Goal: Task Accomplishment & Management: Manage account settings

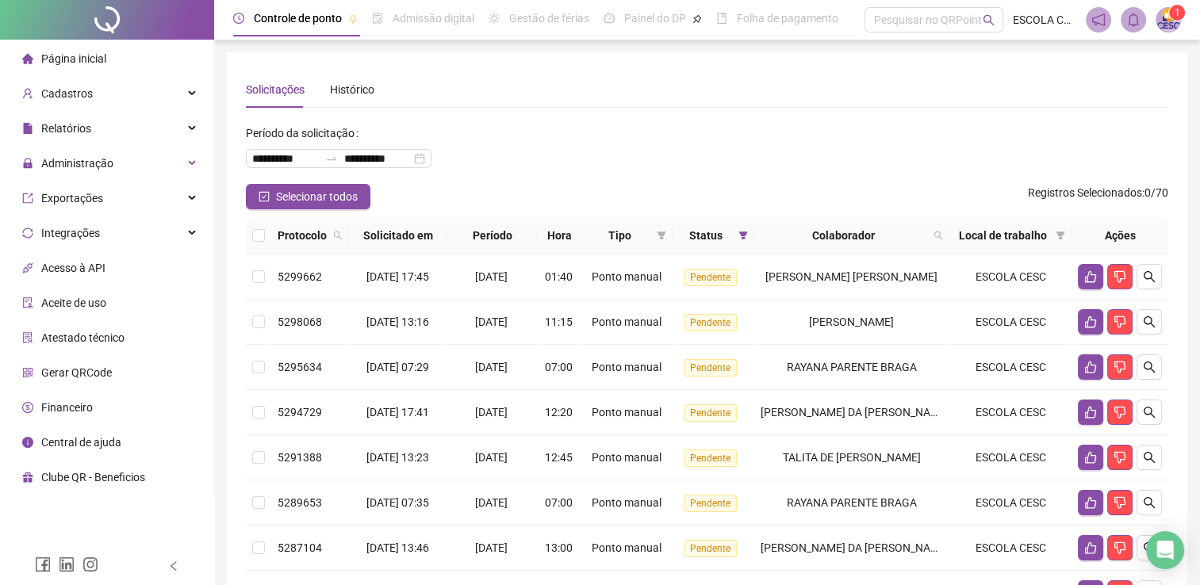
click at [52, 56] on span "Página inicial" at bounding box center [73, 58] width 65 height 13
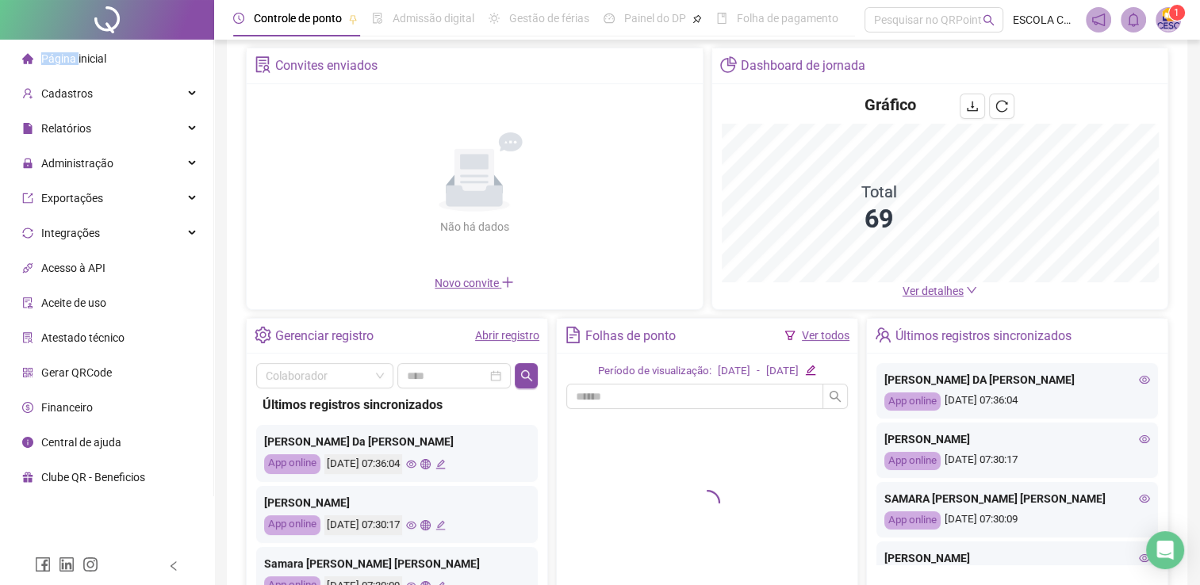
scroll to position [159, 0]
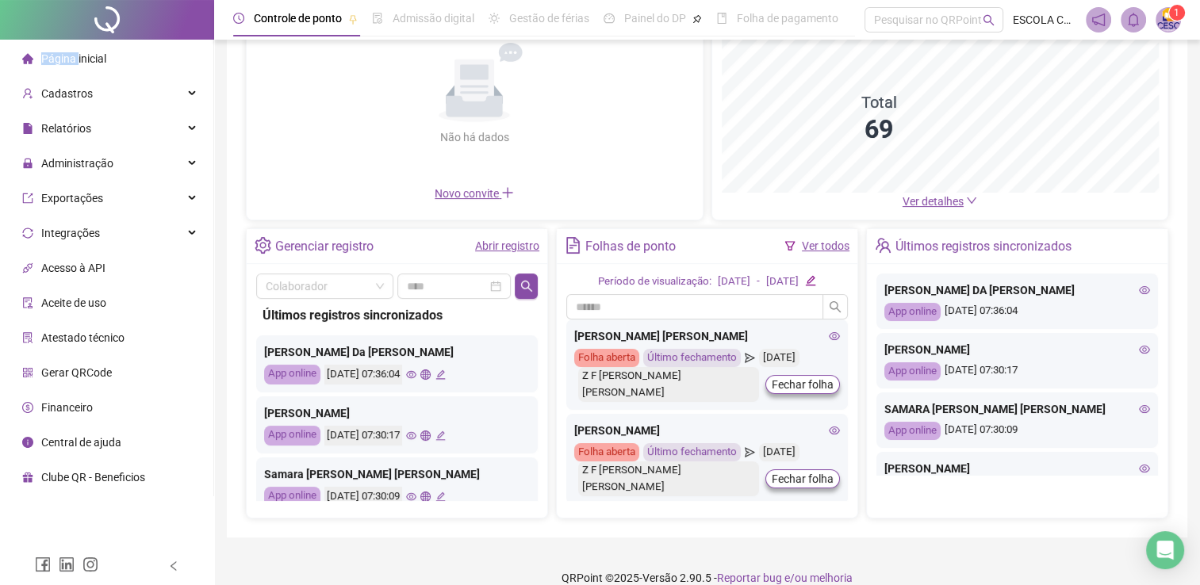
click at [965, 206] on link "Ver detalhes" at bounding box center [940, 201] width 75 height 13
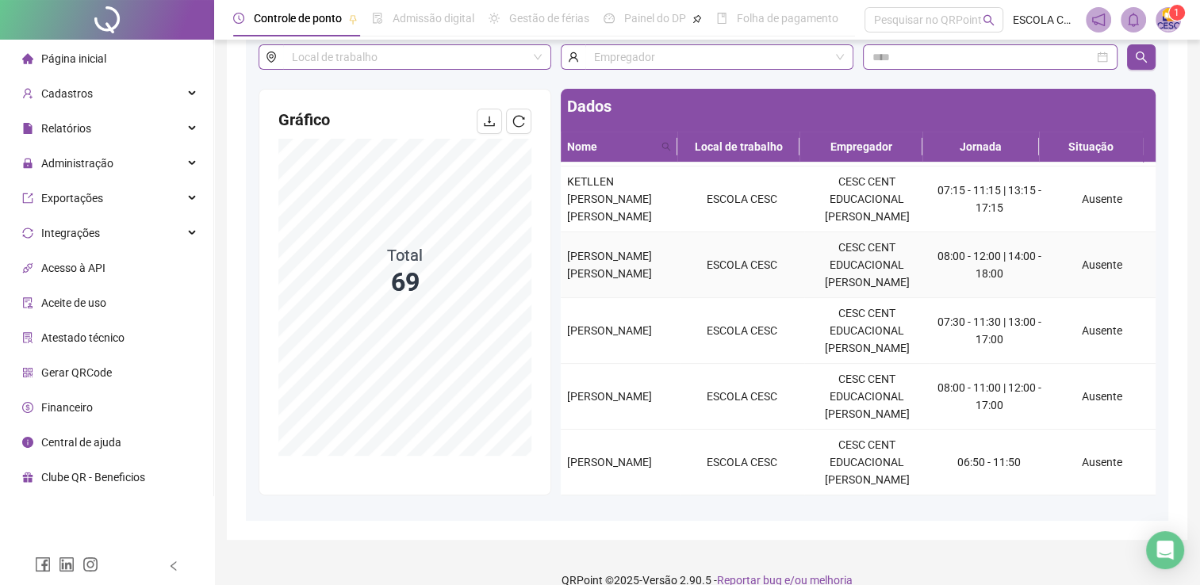
scroll to position [127, 0]
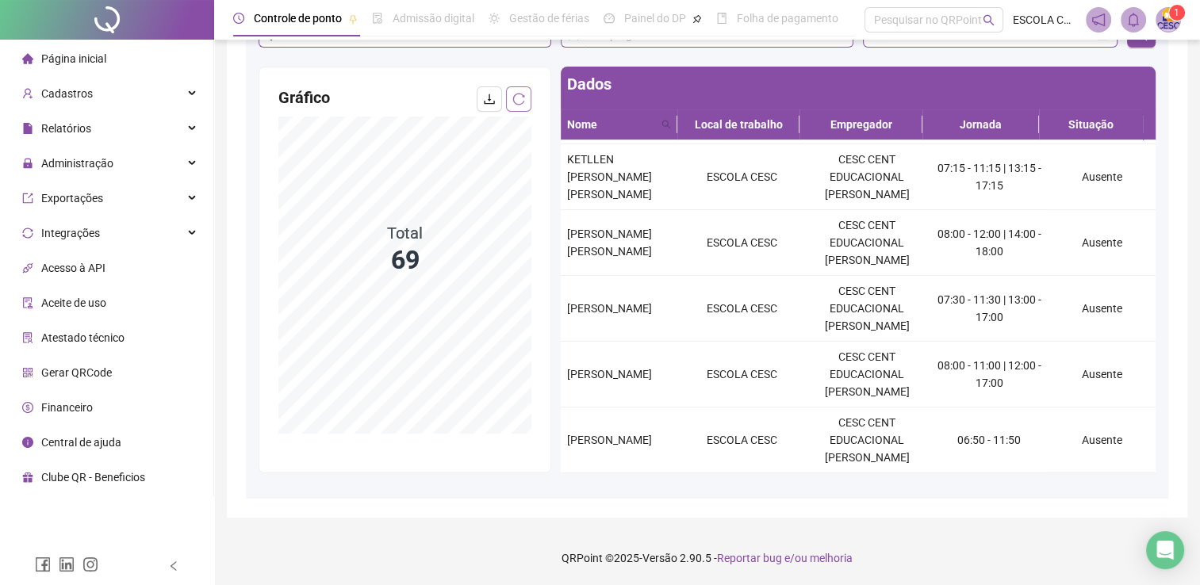
click at [520, 107] on button "button" at bounding box center [518, 98] width 25 height 25
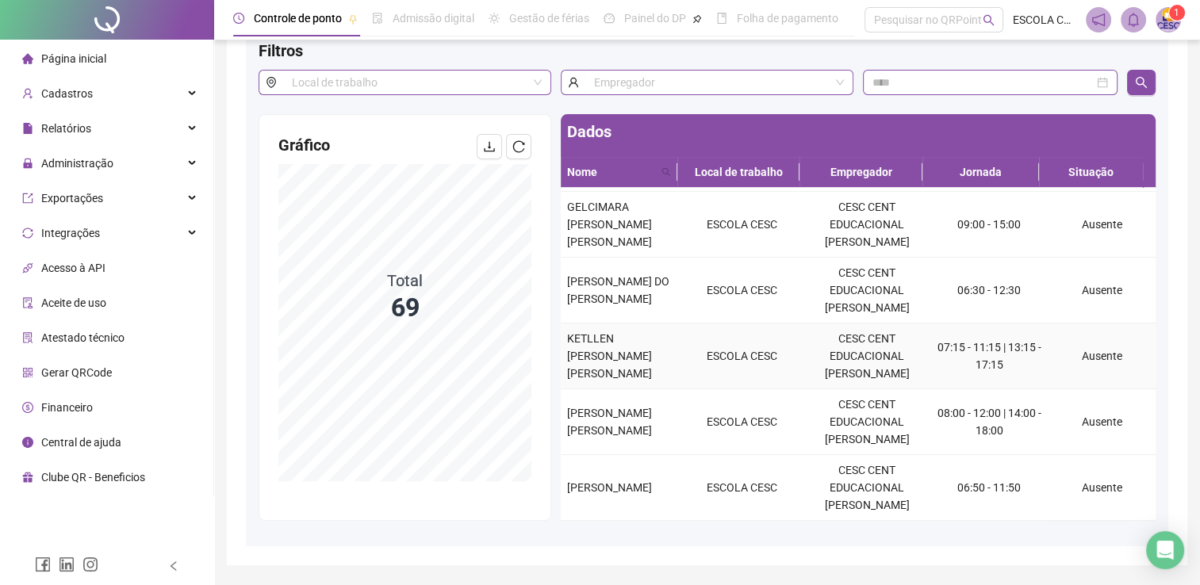
scroll to position [415, 0]
click at [90, 101] on div "Cadastros" at bounding box center [106, 94] width 207 height 32
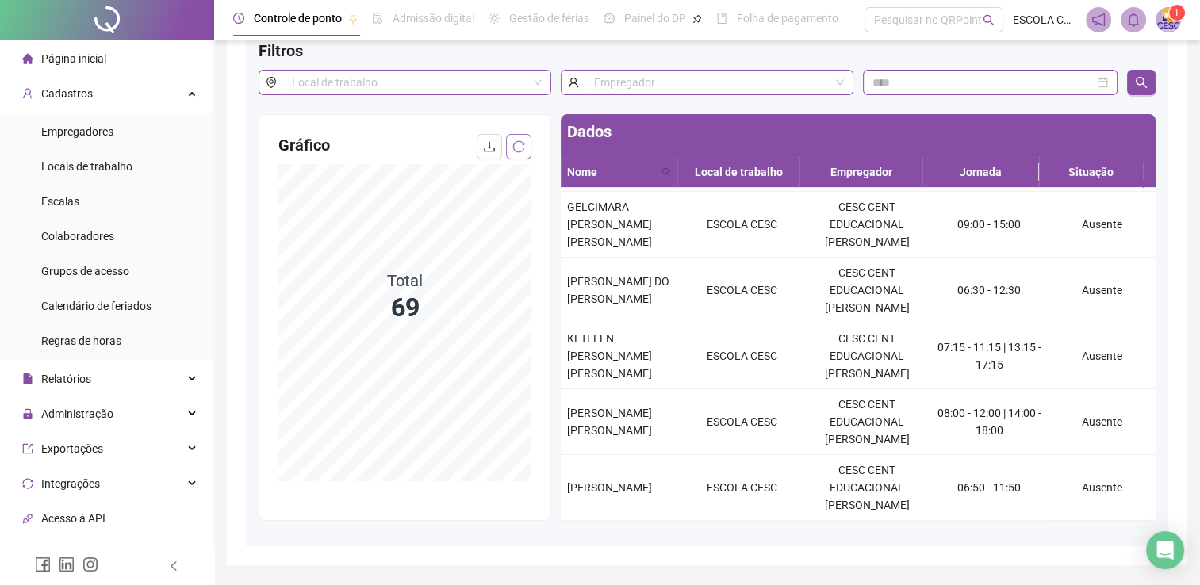
click at [513, 142] on icon "reload" at bounding box center [518, 146] width 13 height 13
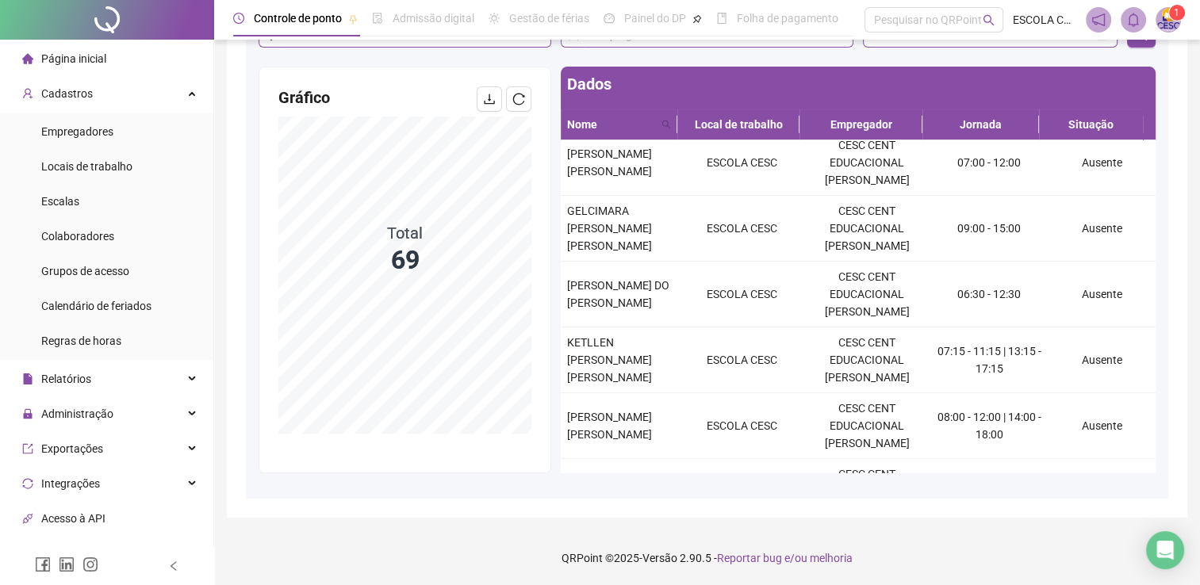
scroll to position [238, 0]
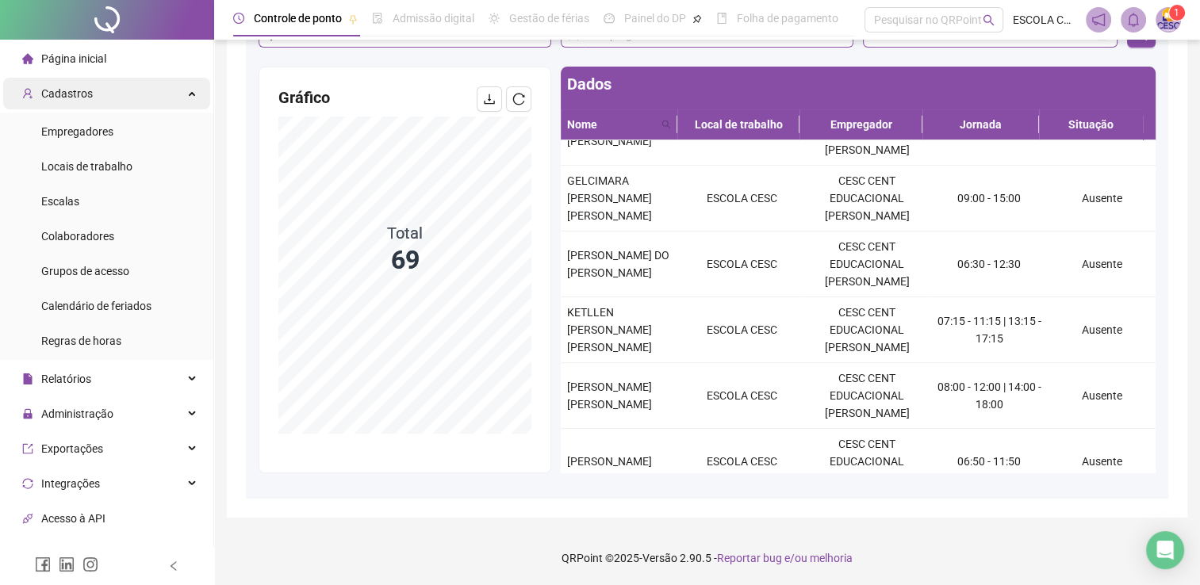
click at [92, 100] on div "Cadastros" at bounding box center [106, 94] width 207 height 32
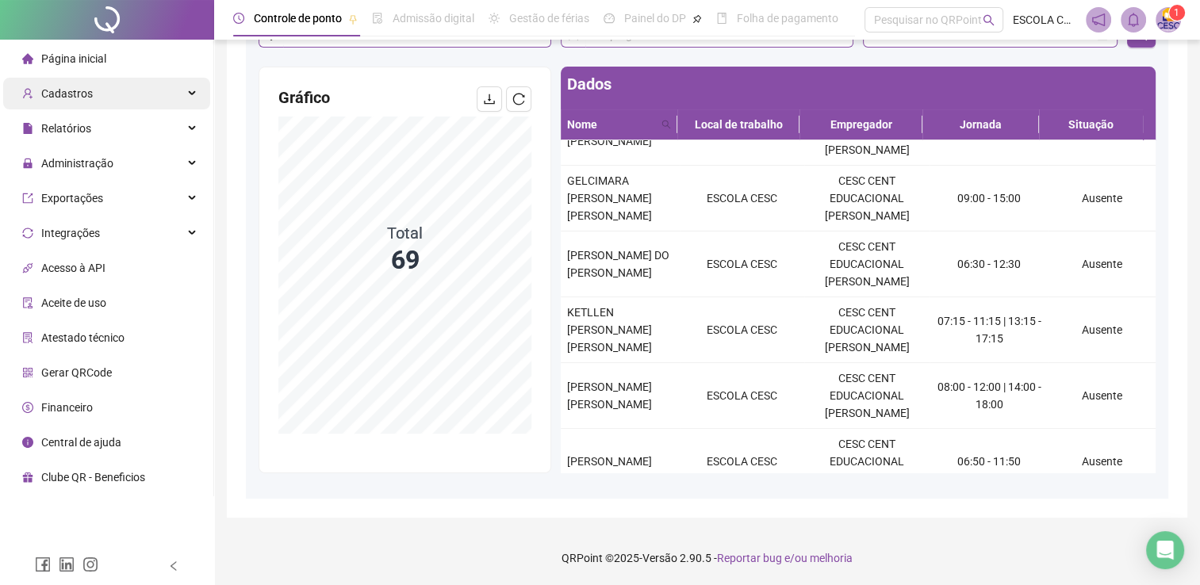
click at [92, 100] on div "Cadastros" at bounding box center [106, 94] width 207 height 32
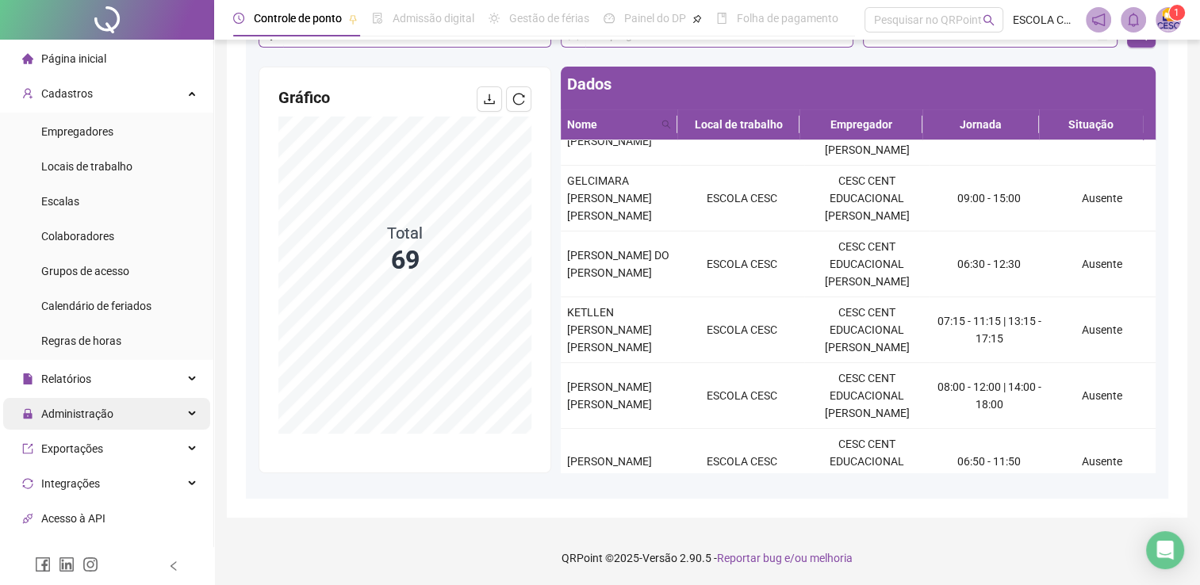
click at [49, 408] on span "Administração" at bounding box center [77, 414] width 72 height 13
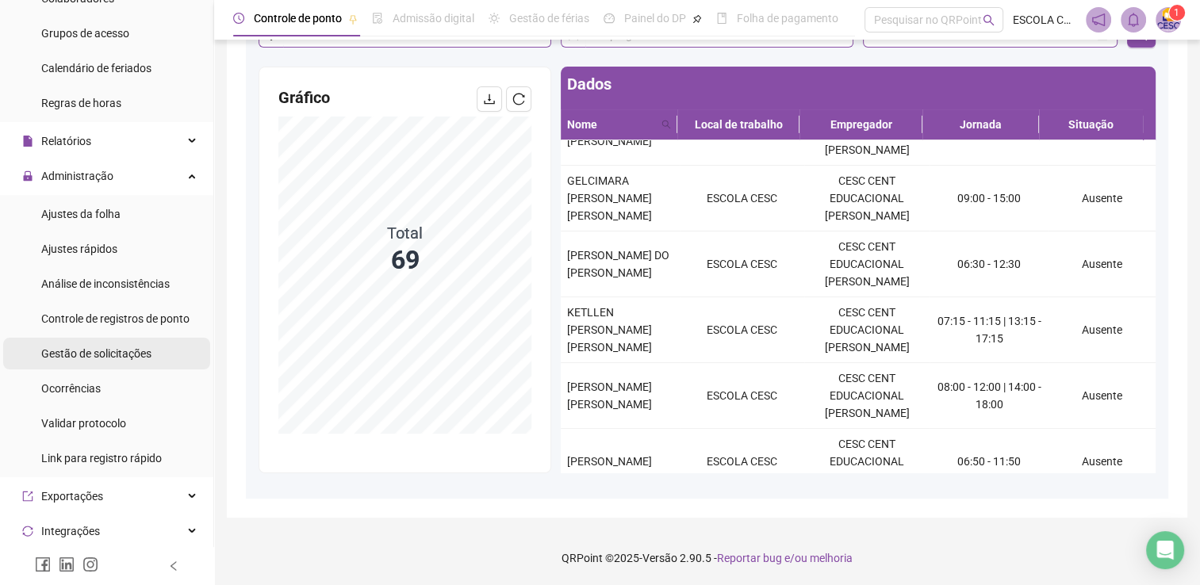
click at [106, 351] on span "Gestão de solicitações" at bounding box center [96, 353] width 110 height 13
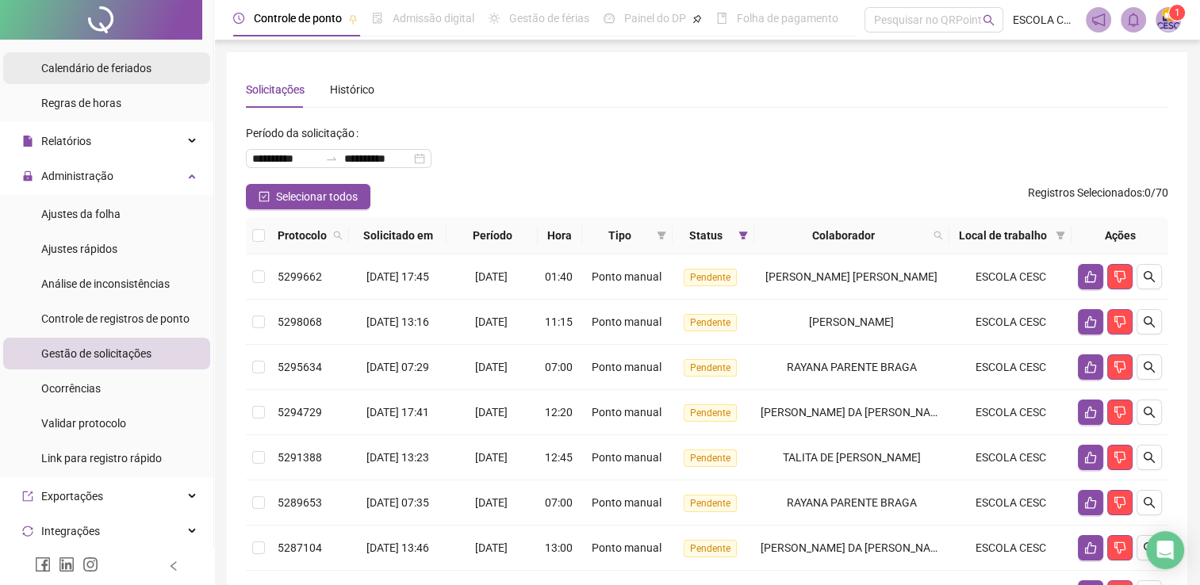
click at [98, 66] on span "Calendário de feriados" at bounding box center [96, 68] width 110 height 13
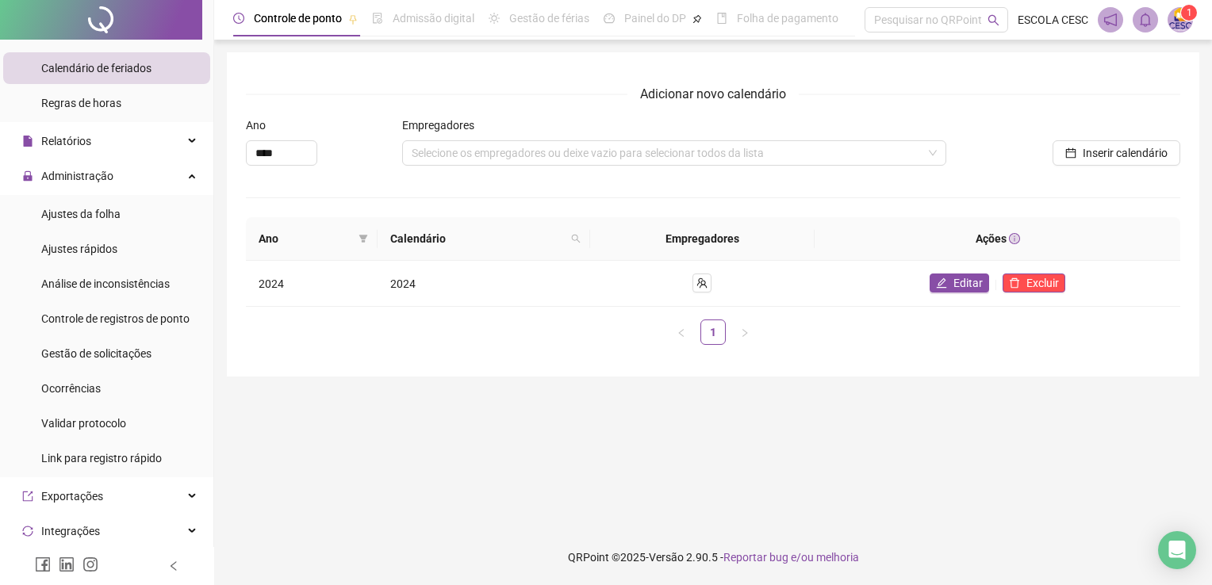
click at [102, 21] on div at bounding box center [101, 20] width 202 height 40
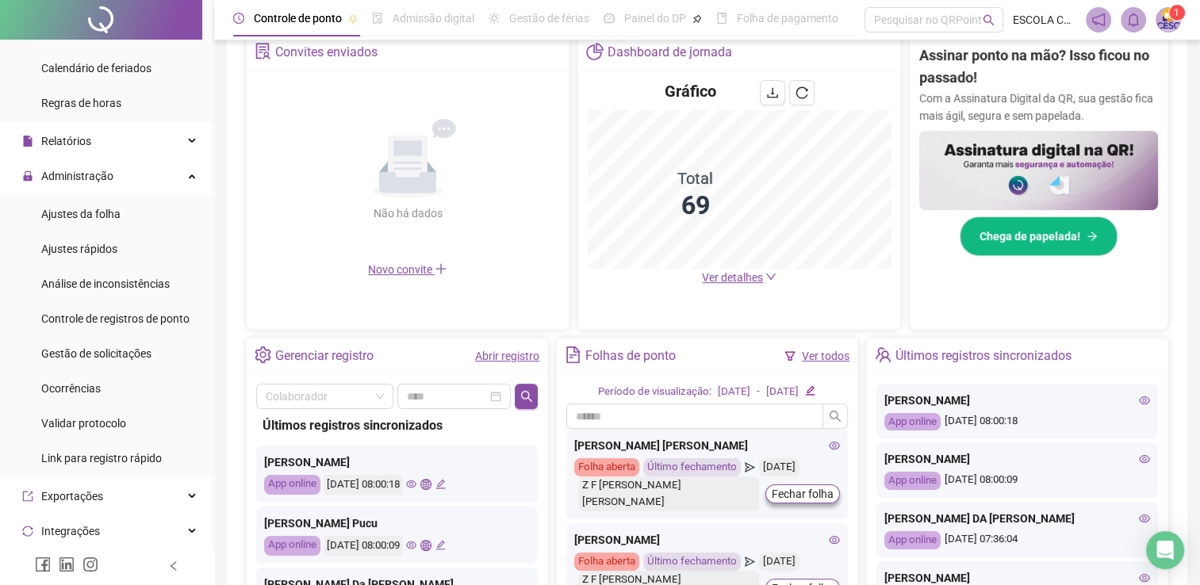
scroll to position [317, 0]
click at [746, 274] on span "Ver detalhes" at bounding box center [732, 277] width 61 height 13
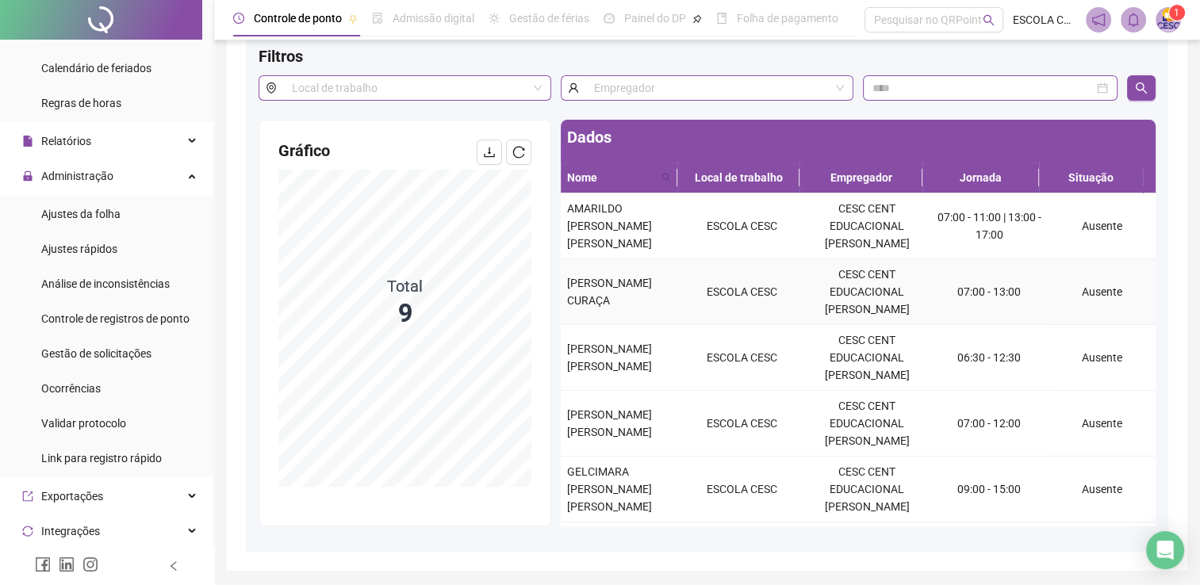
scroll to position [48, 0]
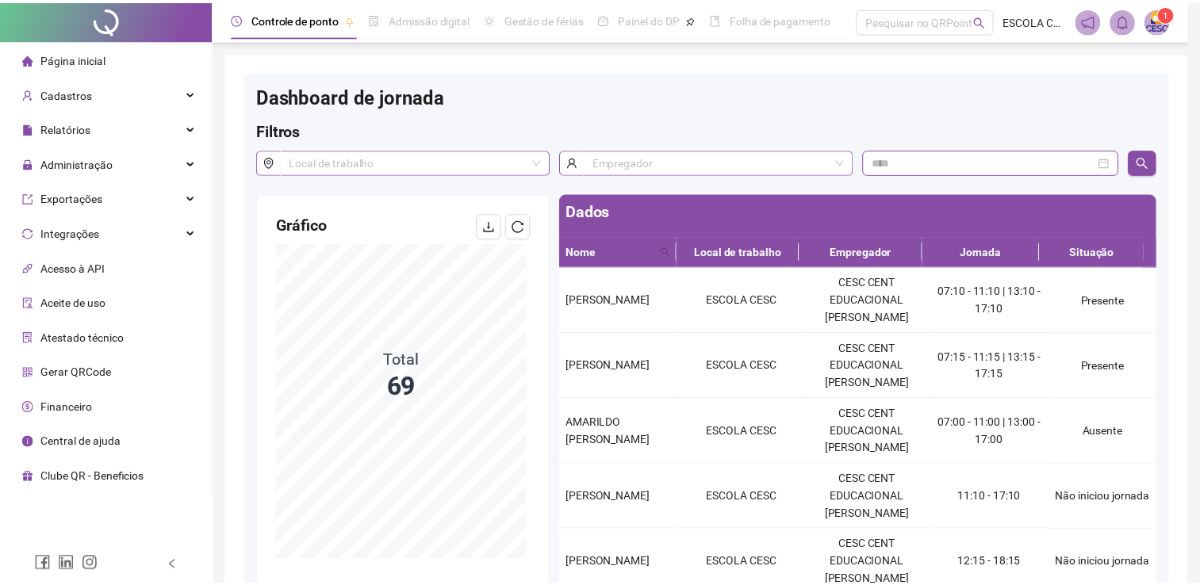
scroll to position [48, 0]
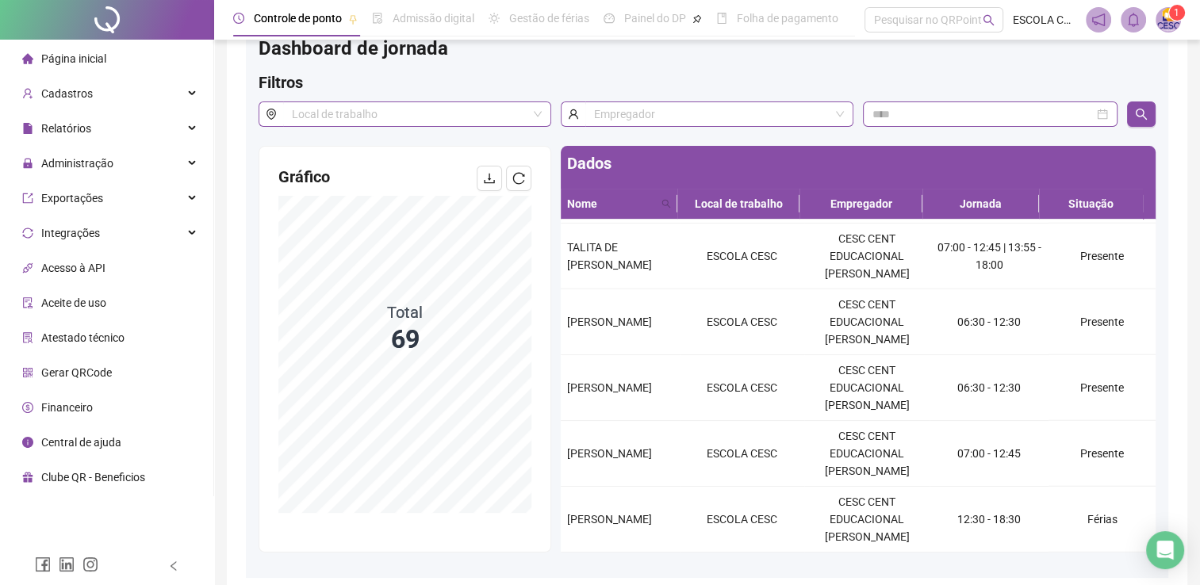
scroll to position [4284, 0]
click at [80, 67] on div "Página inicial" at bounding box center [64, 59] width 84 height 32
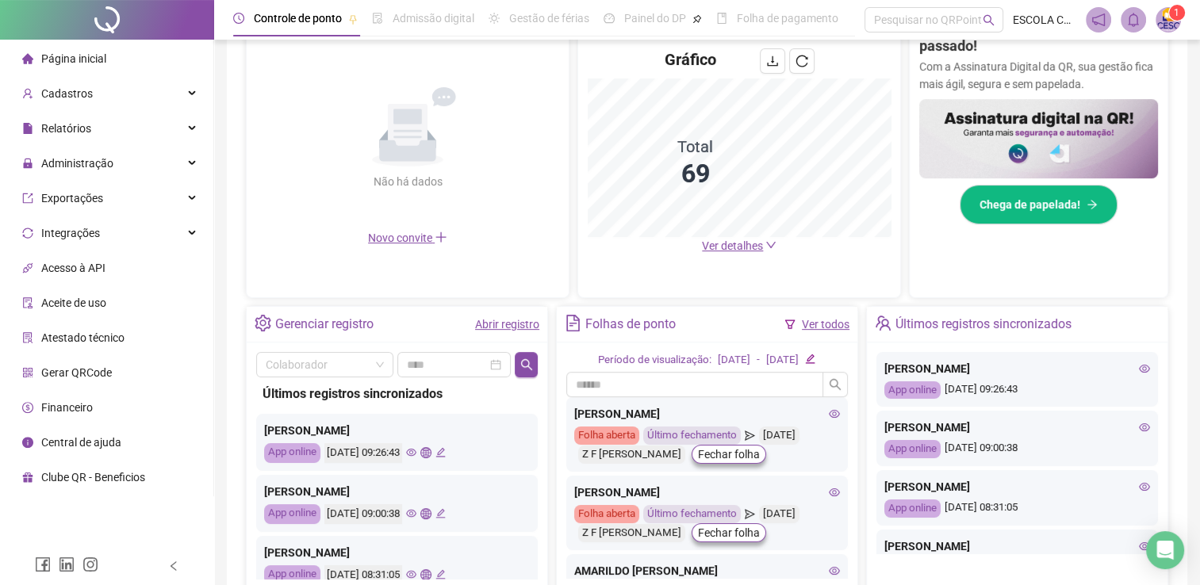
scroll to position [365, 0]
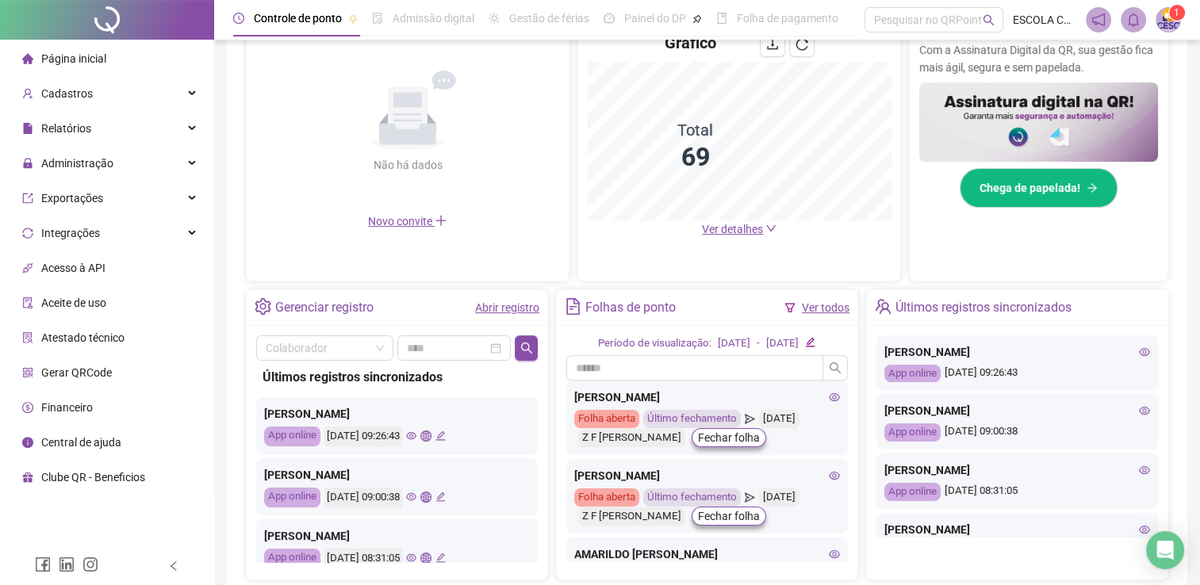
click at [83, 56] on span "Página inicial" at bounding box center [73, 58] width 65 height 13
click at [59, 158] on span "Administração" at bounding box center [77, 163] width 72 height 13
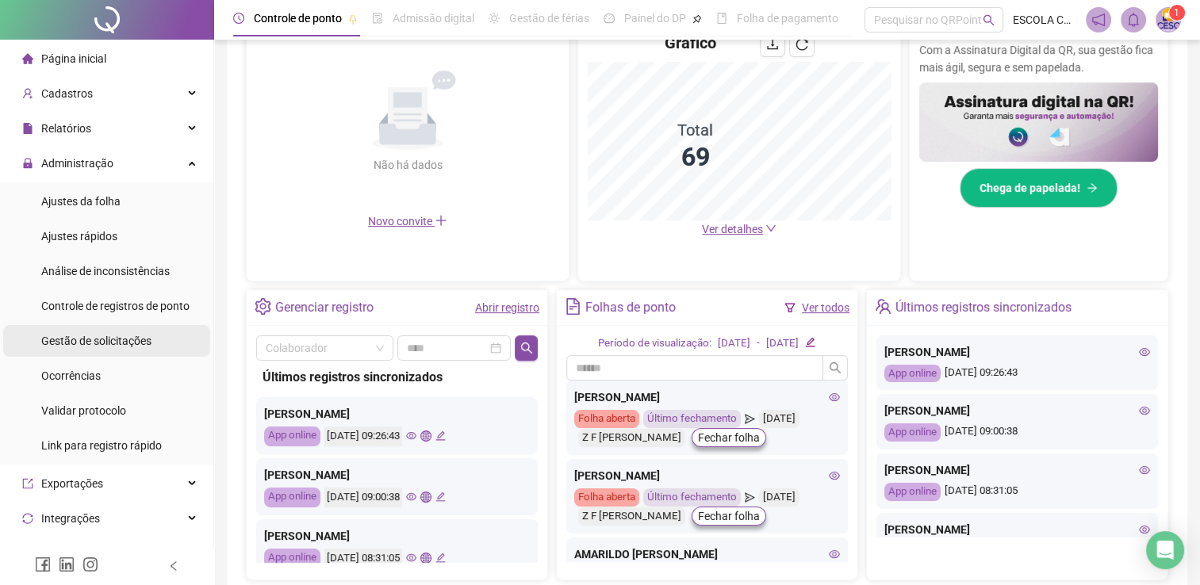
click at [117, 354] on div "Gestão de solicitações" at bounding box center [96, 341] width 110 height 32
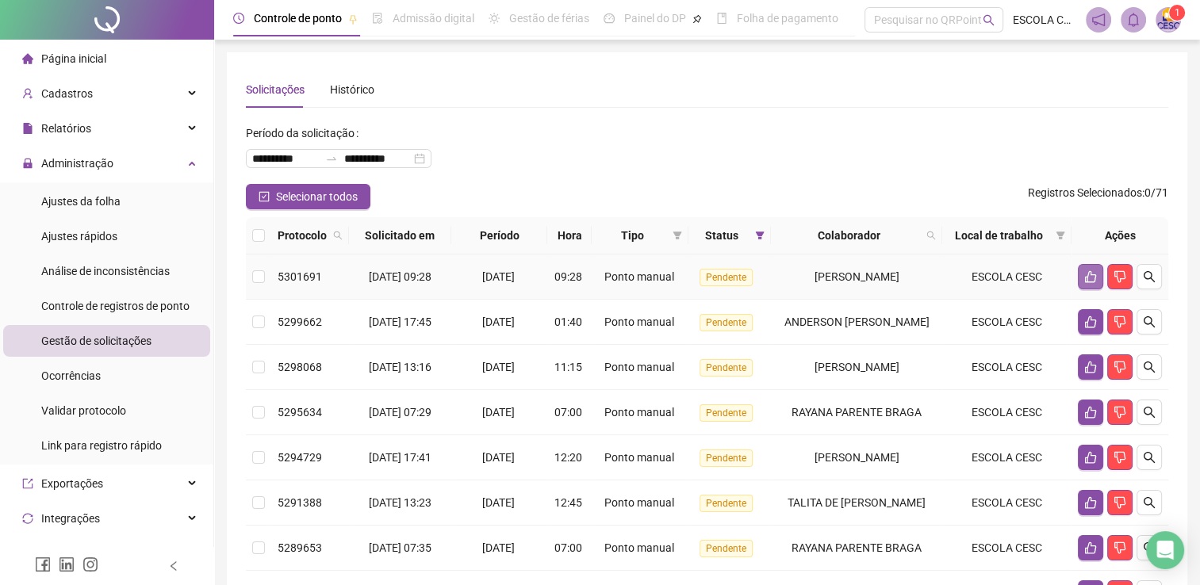
click at [1097, 278] on button "button" at bounding box center [1090, 276] width 25 height 25
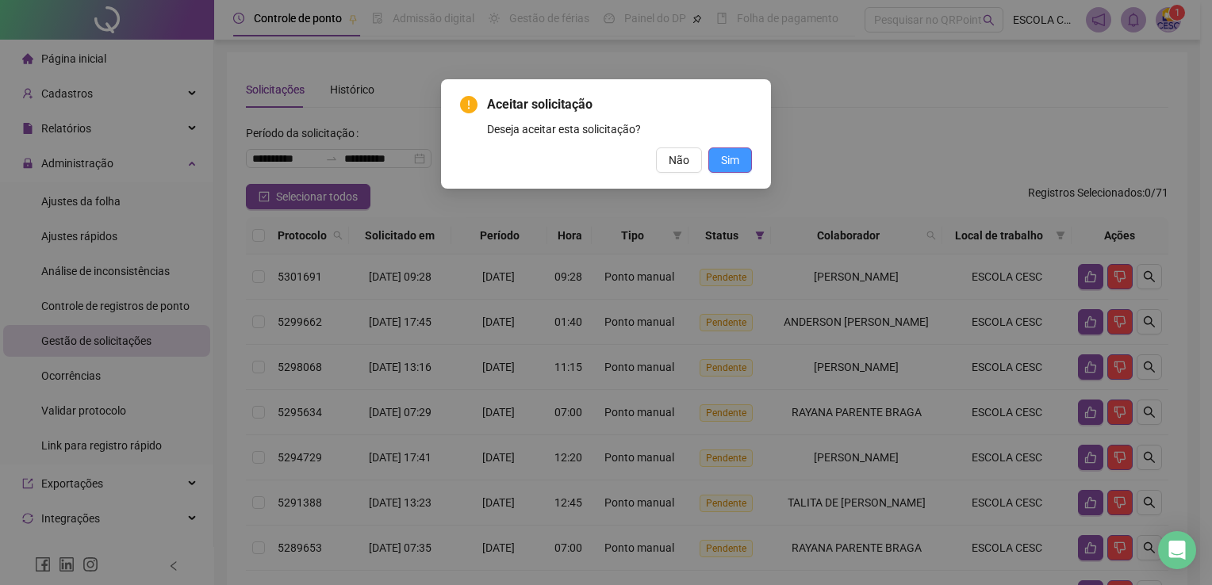
click at [727, 164] on span "Sim" at bounding box center [730, 160] width 18 height 17
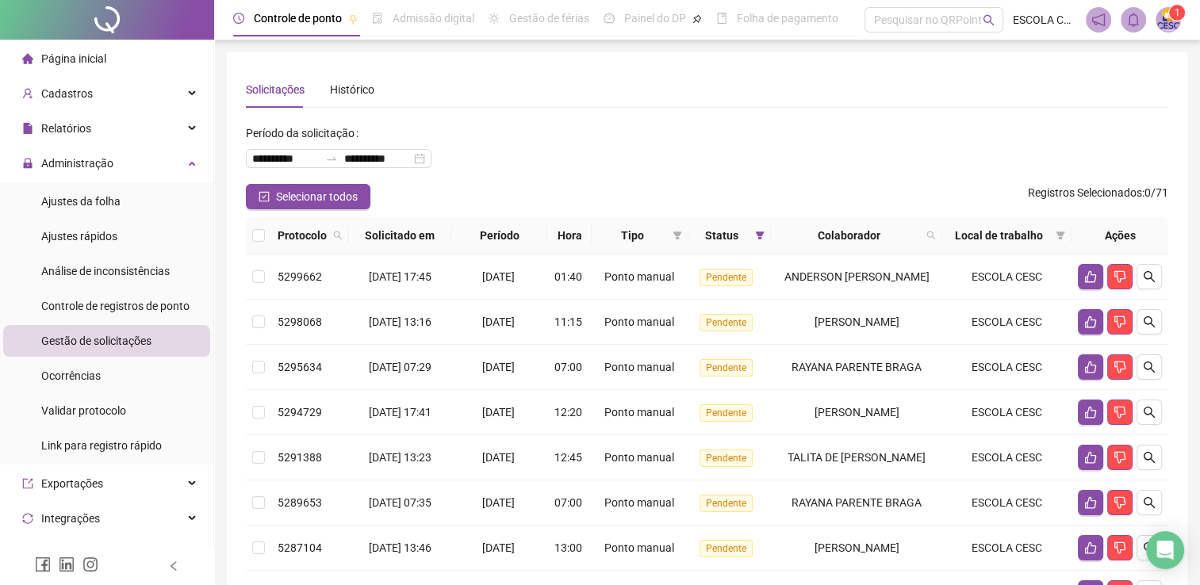
click at [56, 64] on span "Página inicial" at bounding box center [73, 58] width 65 height 13
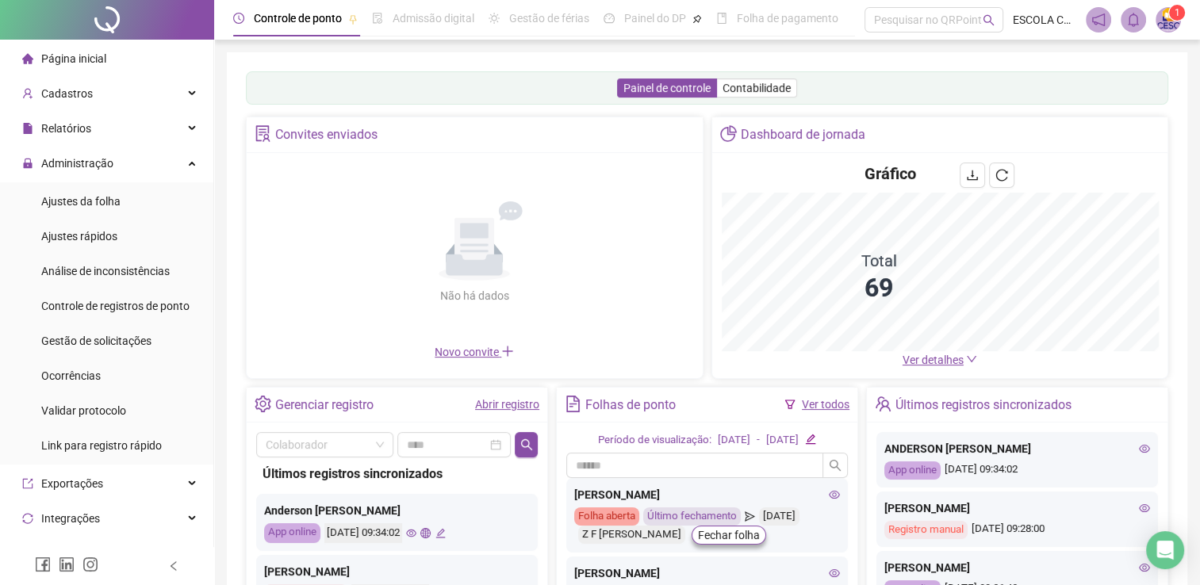
click at [931, 362] on span "Ver detalhes" at bounding box center [933, 360] width 61 height 13
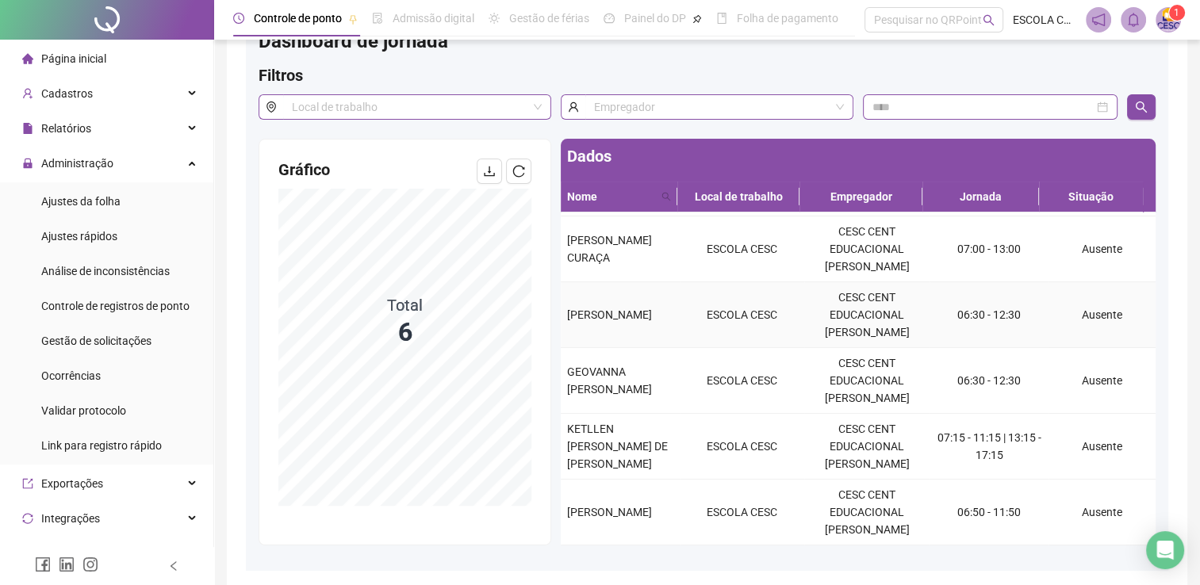
scroll to position [79, 0]
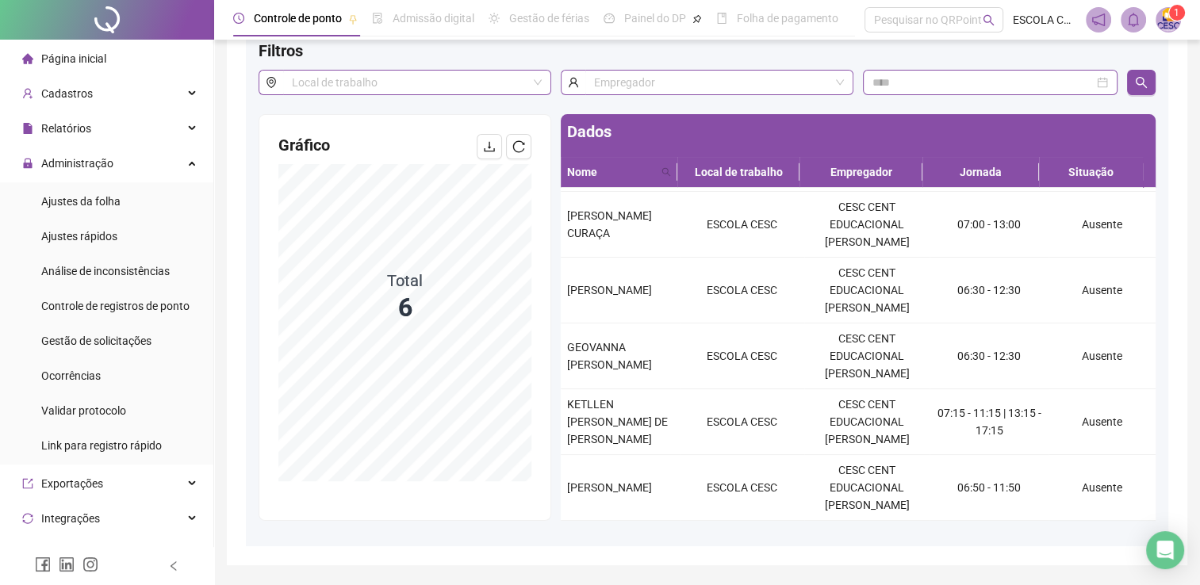
click at [76, 59] on span "Página inicial" at bounding box center [73, 58] width 65 height 13
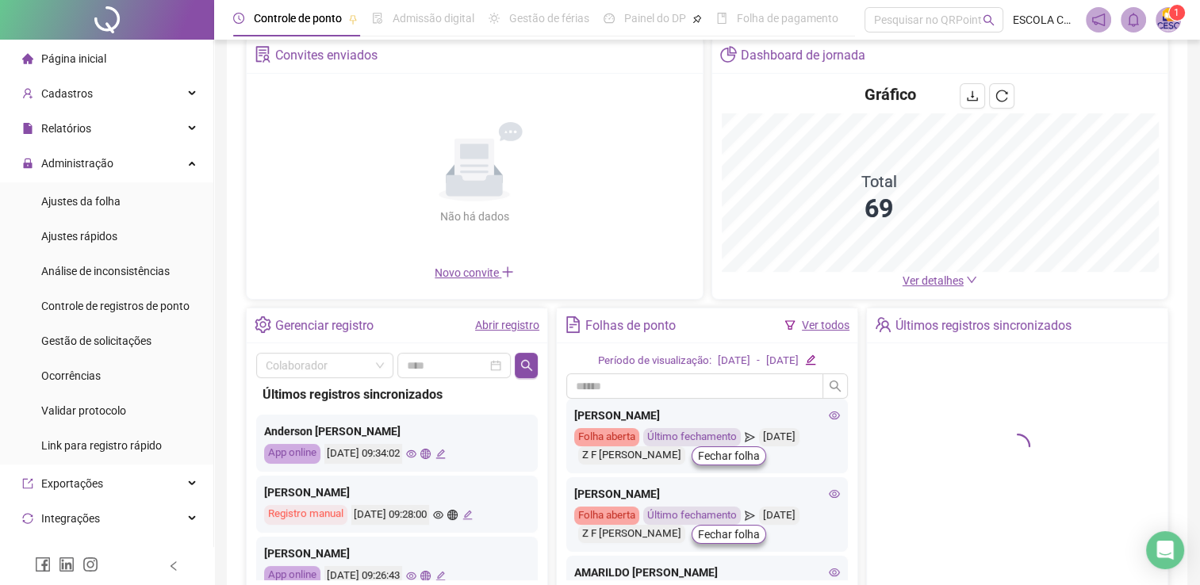
click at [812, 324] on link "Ver todos" at bounding box center [826, 325] width 48 height 13
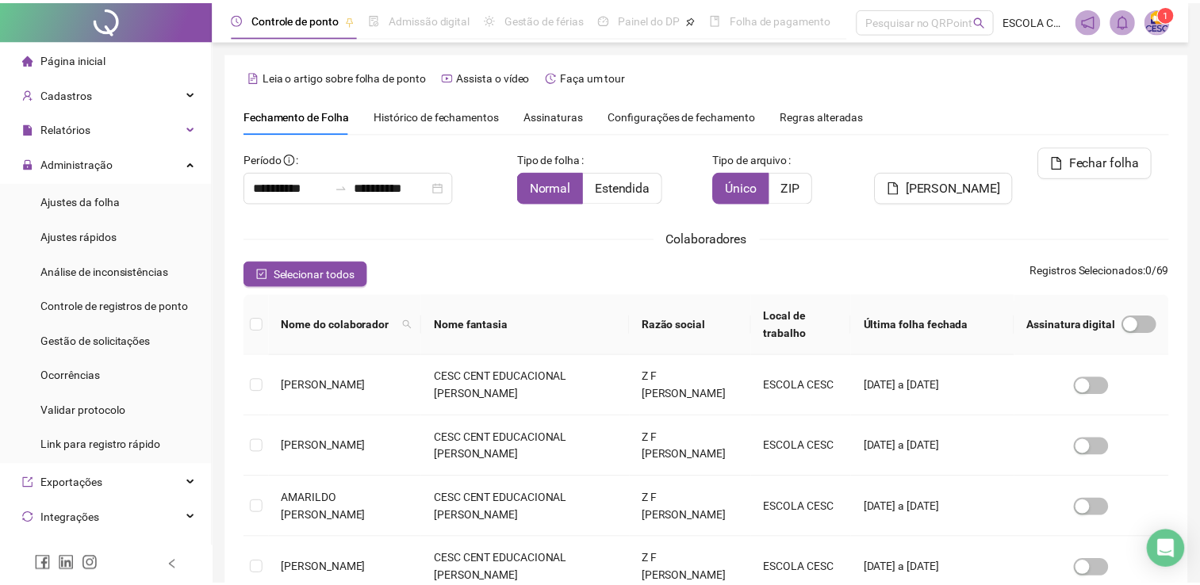
scroll to position [32, 0]
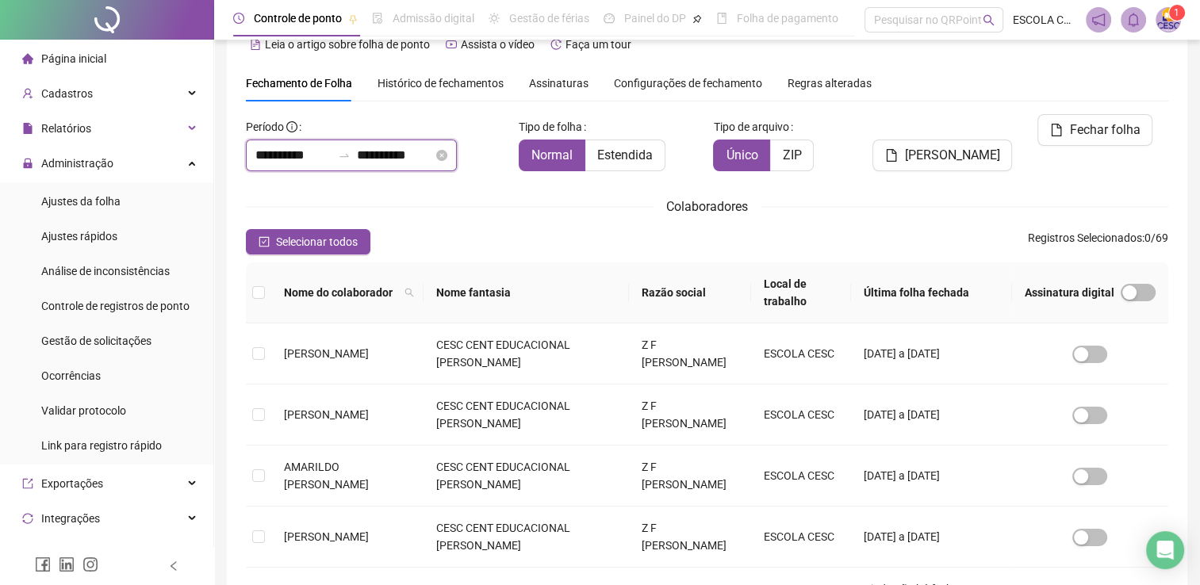
click at [291, 160] on input "**********" at bounding box center [293, 155] width 76 height 19
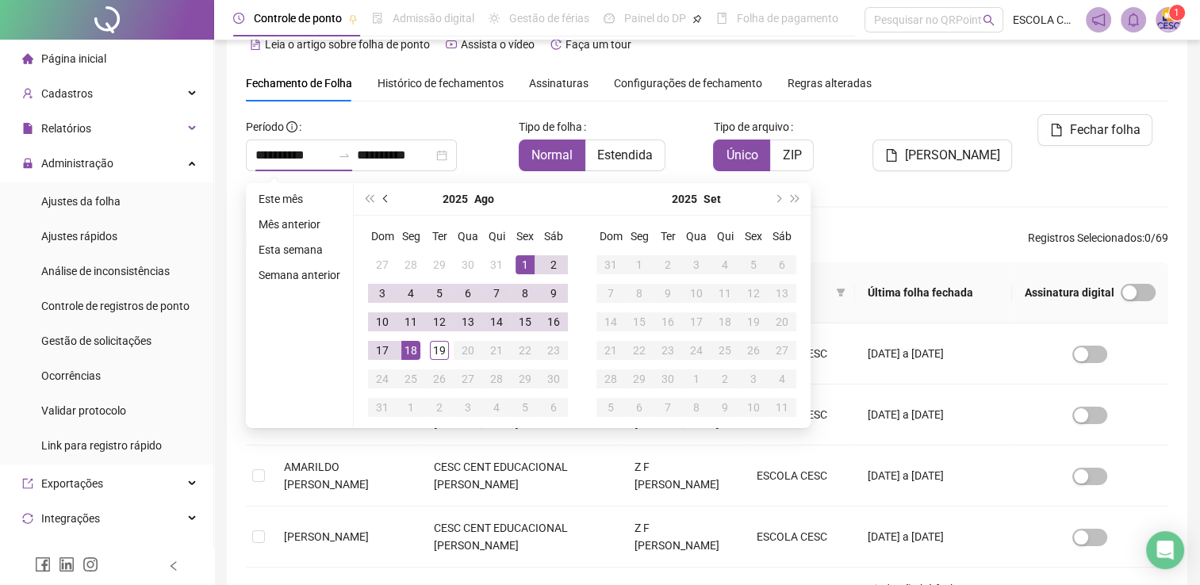
click at [383, 198] on span "prev-year" at bounding box center [387, 199] width 8 height 8
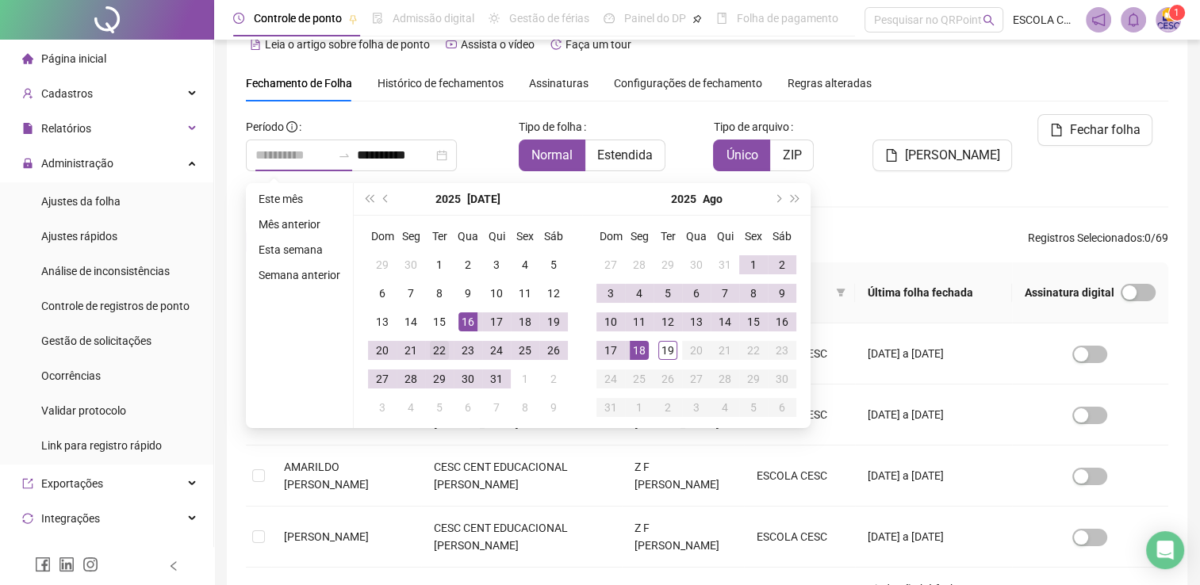
type input "**********"
click at [441, 351] on div "22" at bounding box center [439, 350] width 19 height 19
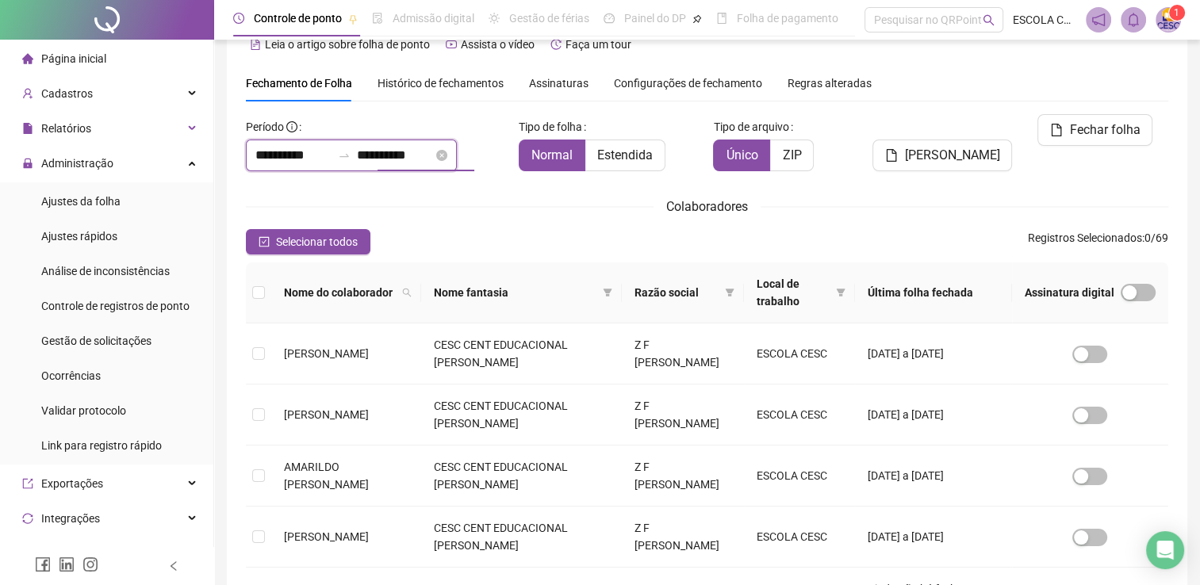
click at [426, 154] on input "**********" at bounding box center [395, 155] width 76 height 19
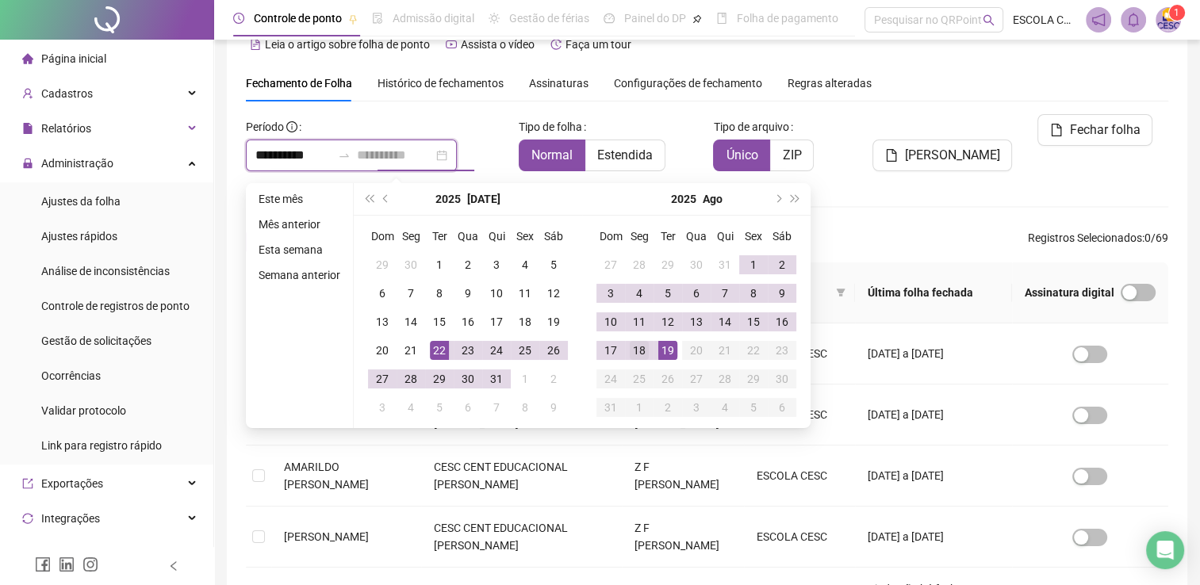
type input "**********"
click at [645, 348] on div "18" at bounding box center [639, 350] width 19 height 19
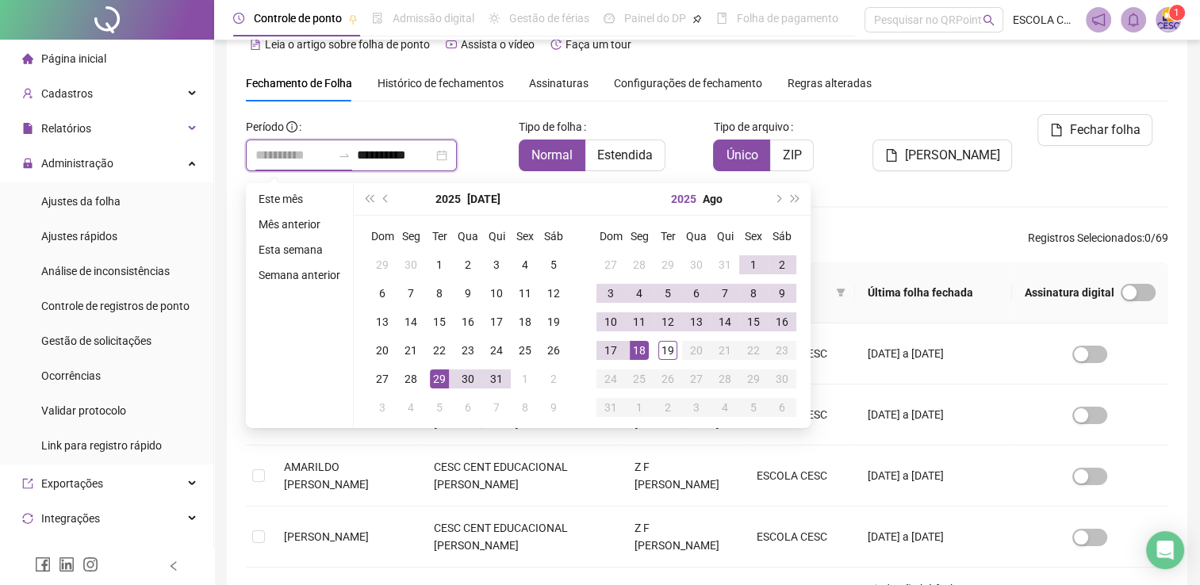
type input "**********"
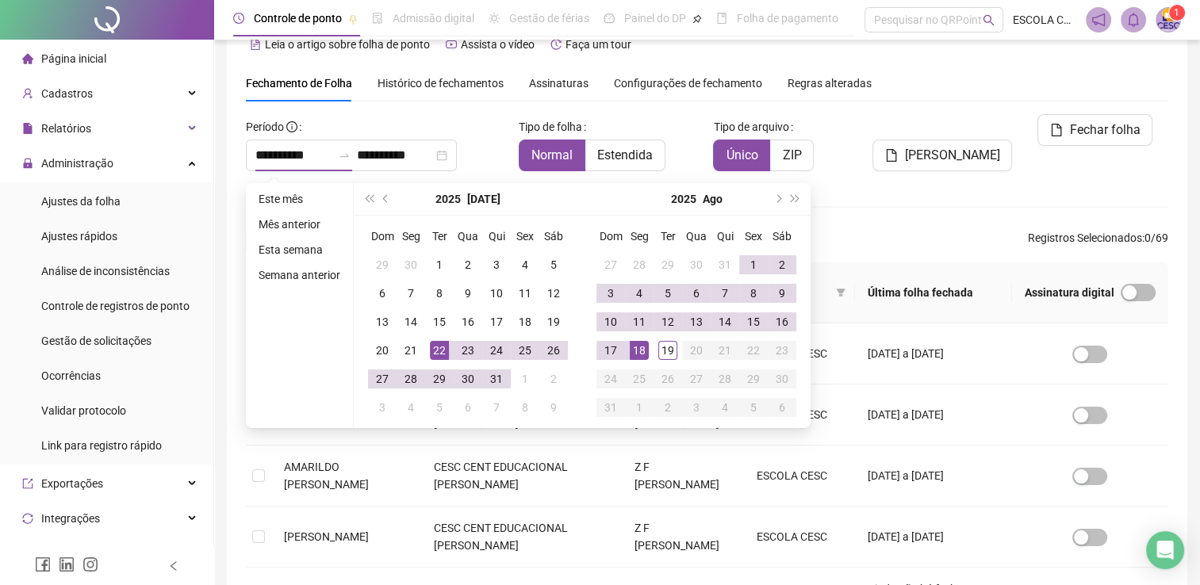
click at [1007, 198] on div "Colaboradores" at bounding box center [707, 207] width 923 height 20
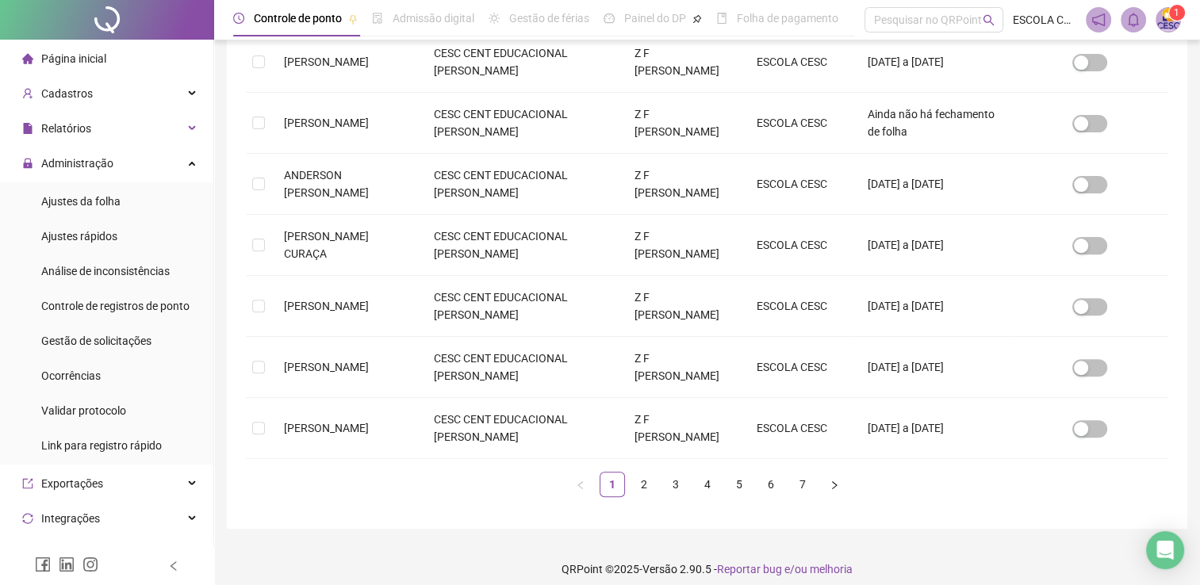
scroll to position [516, 0]
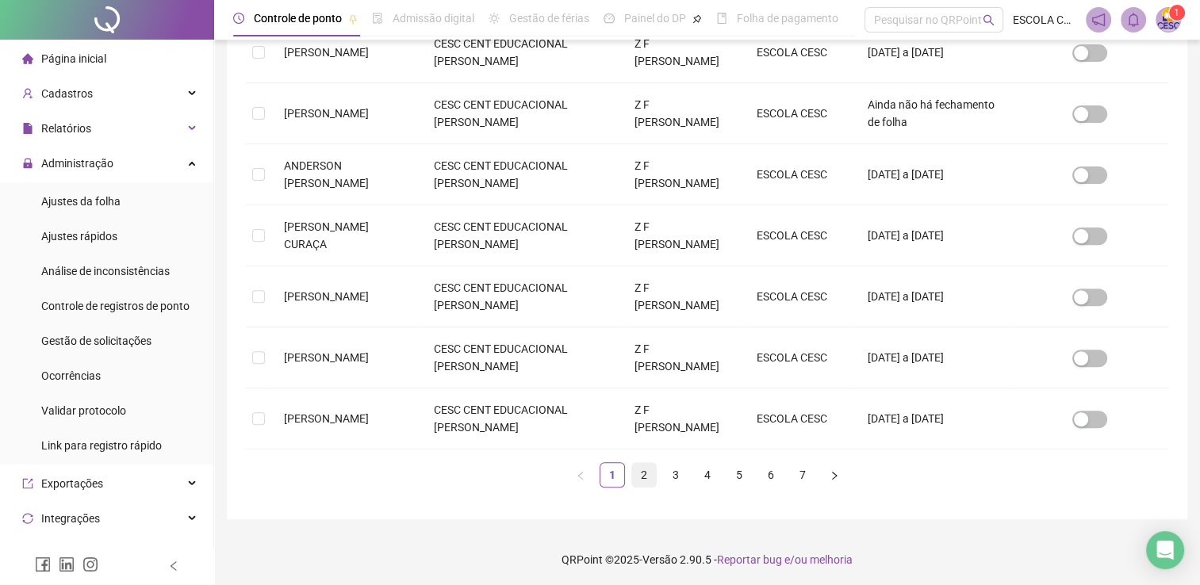
click at [641, 480] on link "2" at bounding box center [644, 475] width 24 height 24
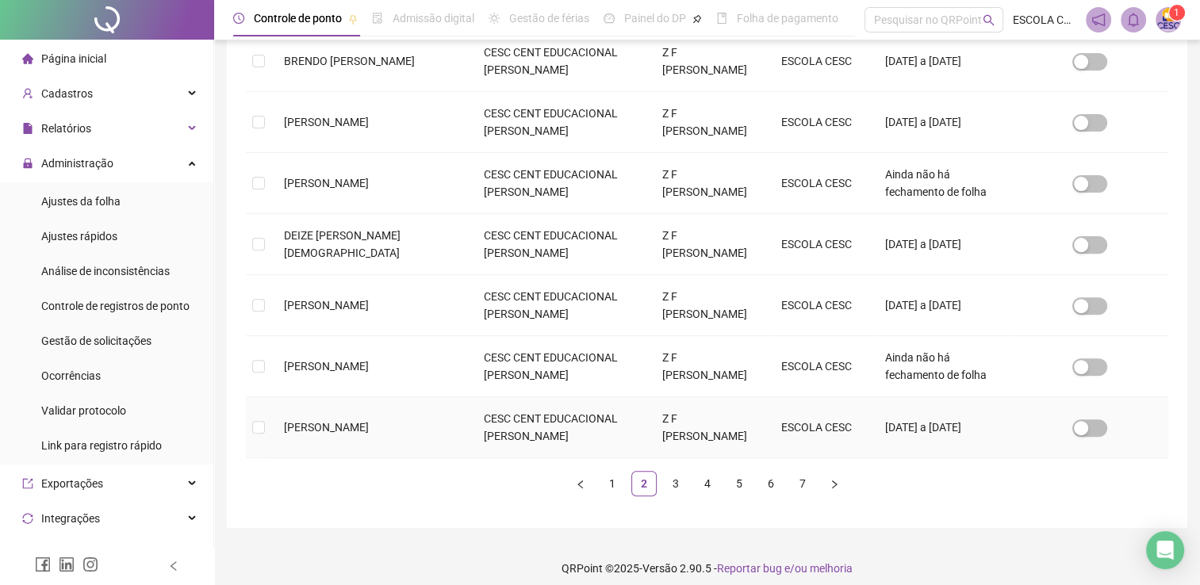
scroll to position [270, 0]
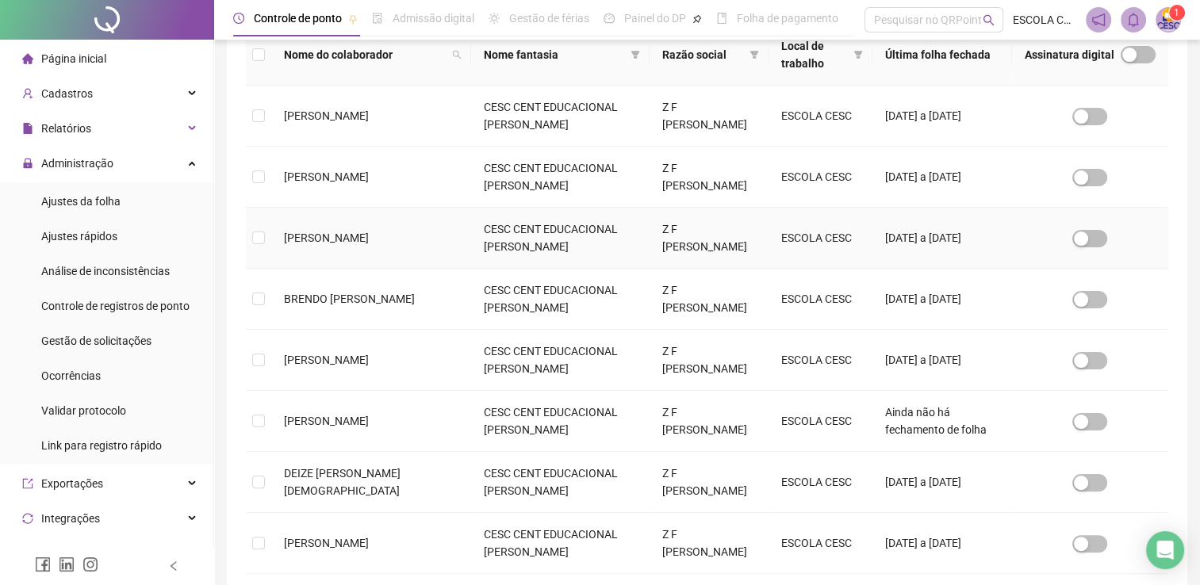
click at [282, 240] on td "[PERSON_NAME]" at bounding box center [371, 238] width 200 height 61
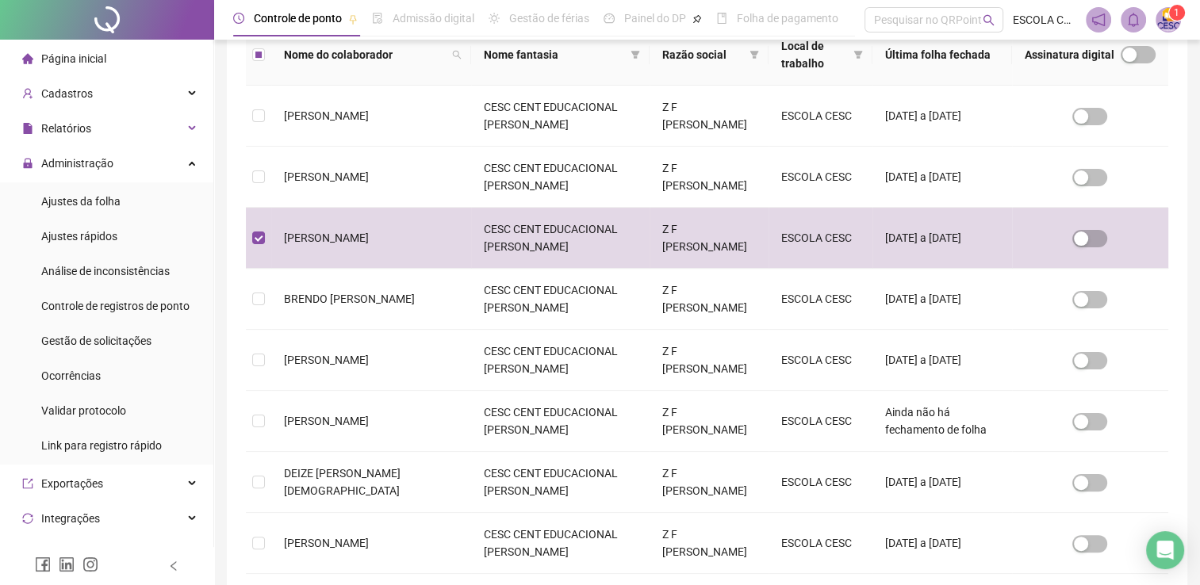
scroll to position [32, 0]
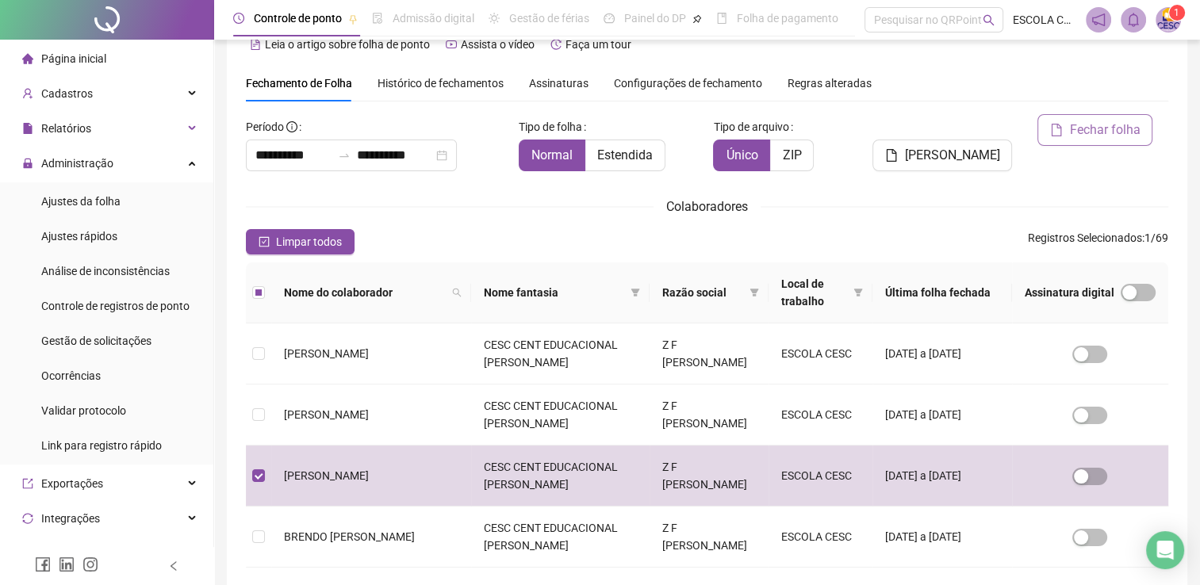
click at [1125, 129] on span "Fechar folha" at bounding box center [1104, 130] width 71 height 19
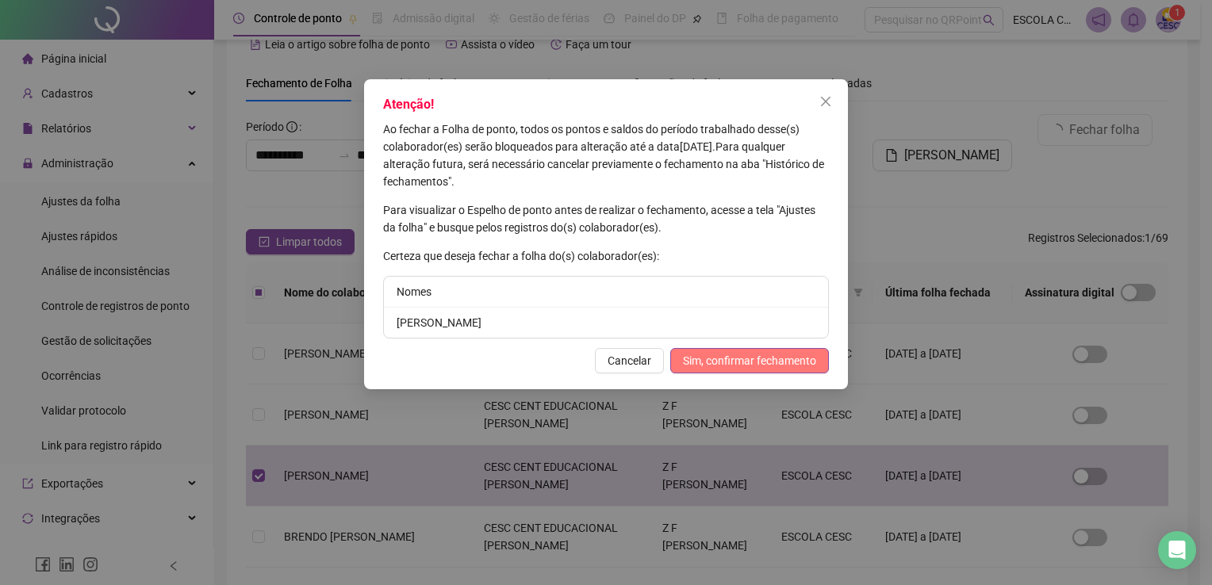
click at [733, 363] on span "Sim, confirmar fechamento" at bounding box center [749, 360] width 133 height 17
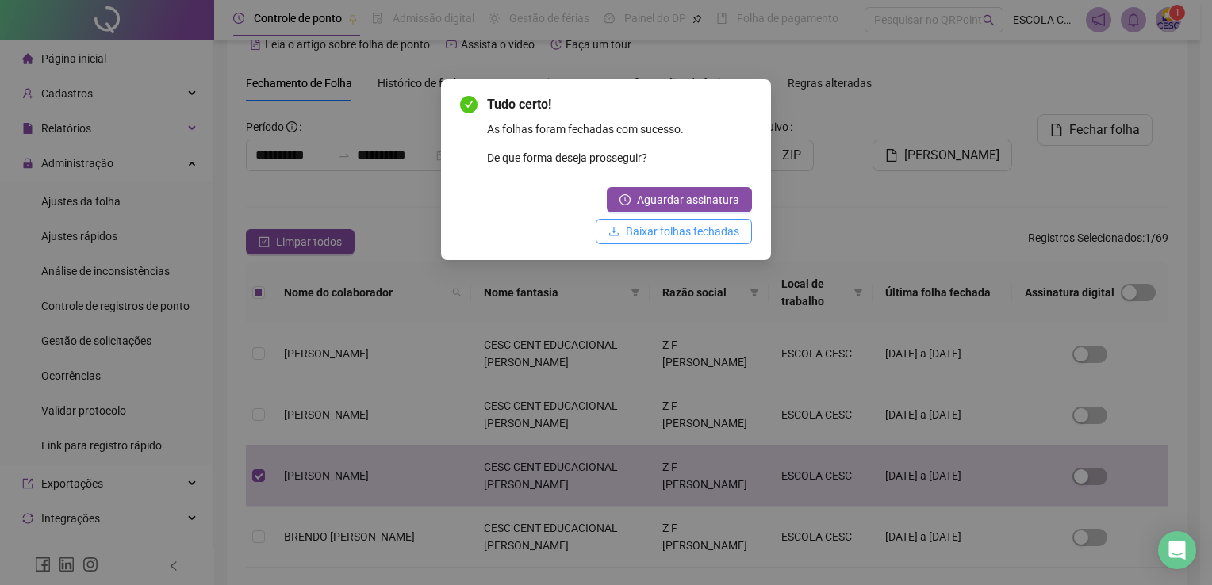
click at [697, 233] on span "Baixar folhas fechadas" at bounding box center [682, 231] width 113 height 17
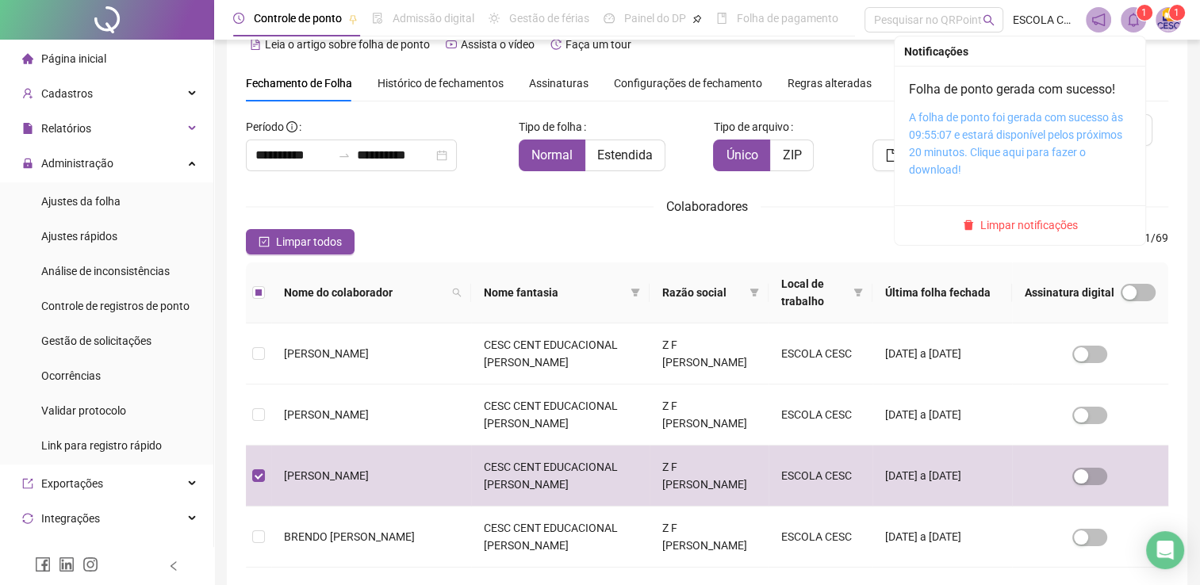
click at [1000, 117] on link "A folha de ponto foi gerada com sucesso às 09:55:07 e estará disponível pelos p…" at bounding box center [1016, 143] width 214 height 65
